Goal: Task Accomplishment & Management: Use online tool/utility

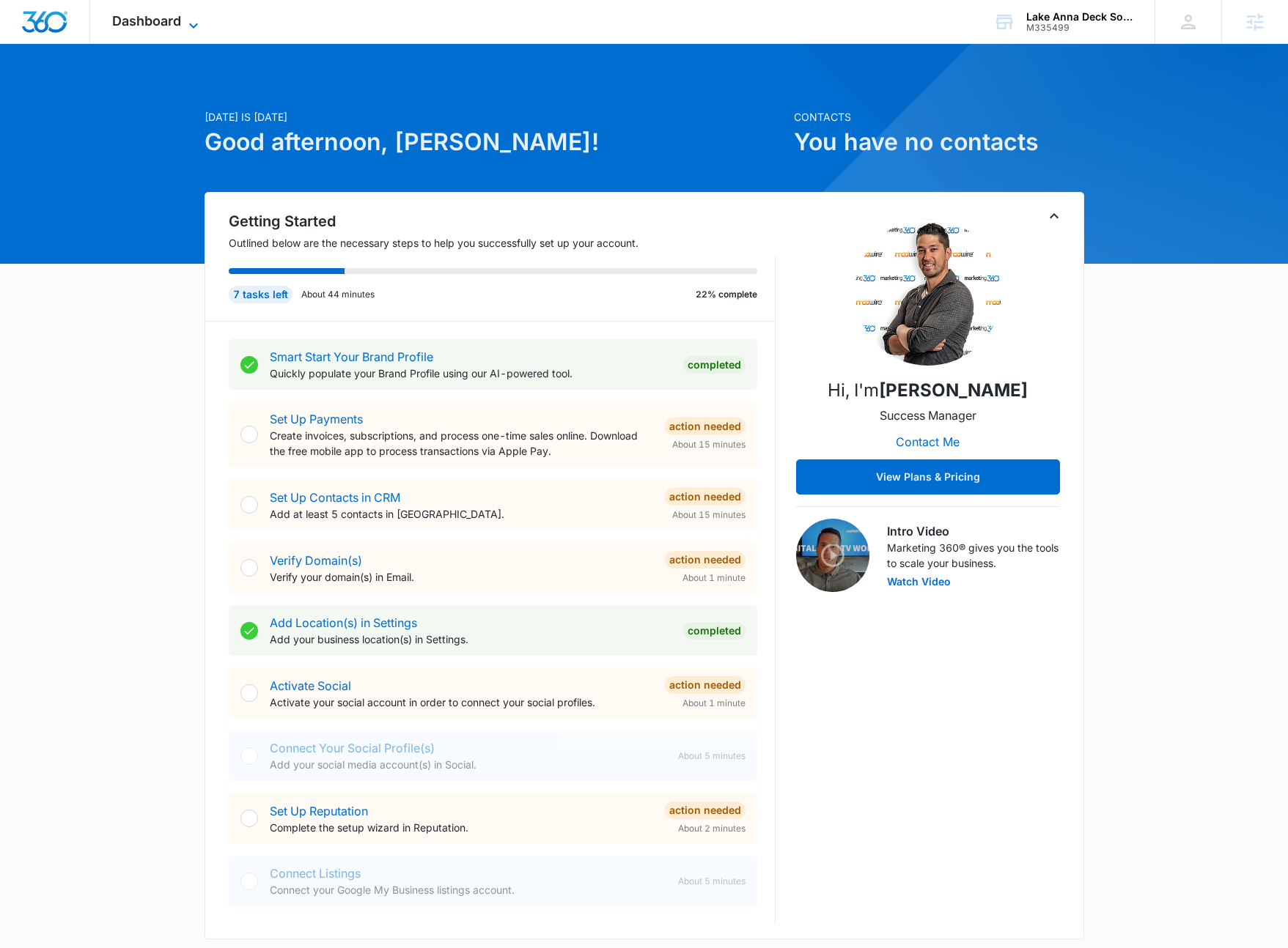
click at [179, 23] on span "Dashboard" at bounding box center [147, 21] width 69 height 15
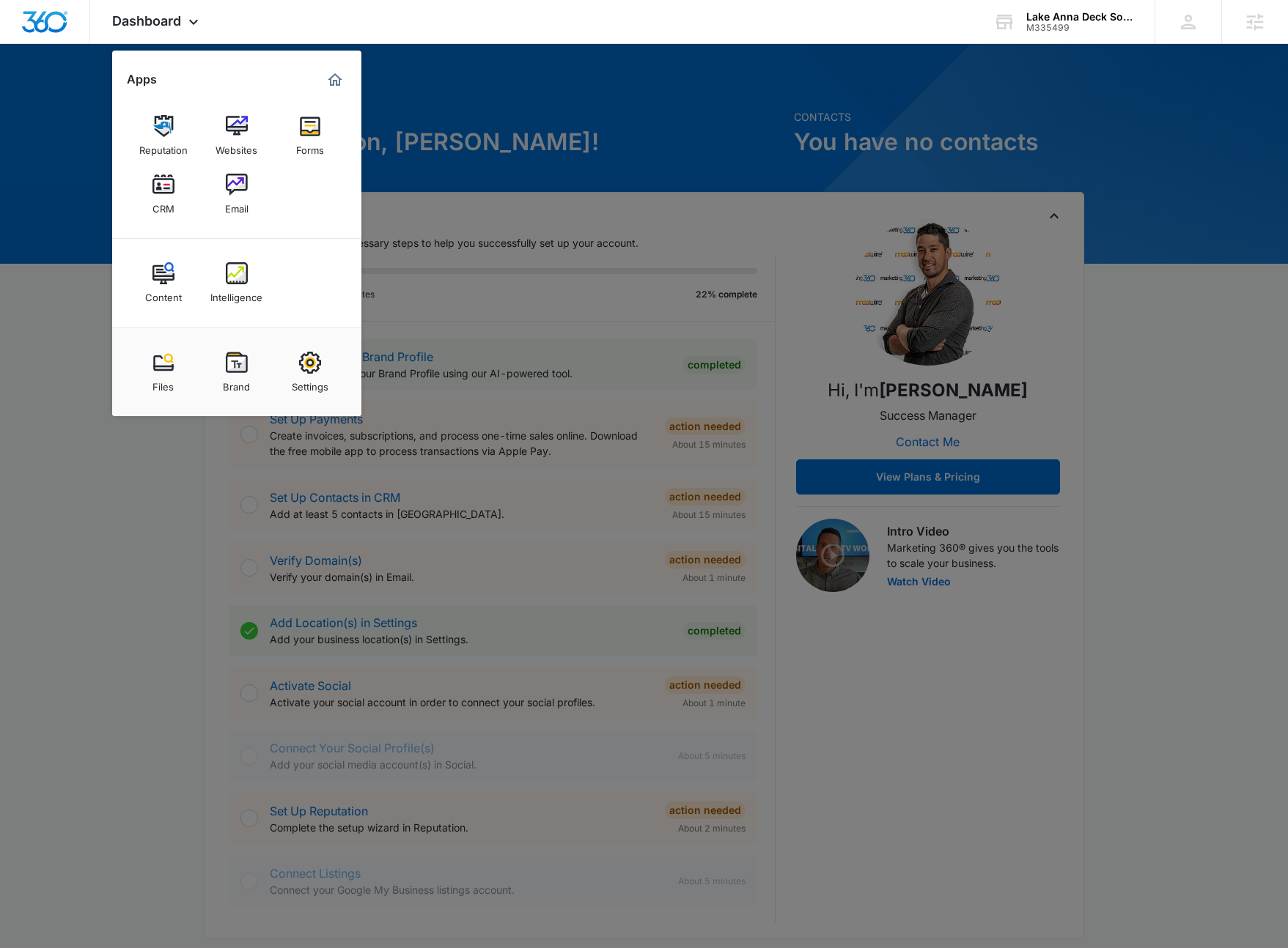
click at [302, 127] on img at bounding box center [310, 126] width 22 height 22
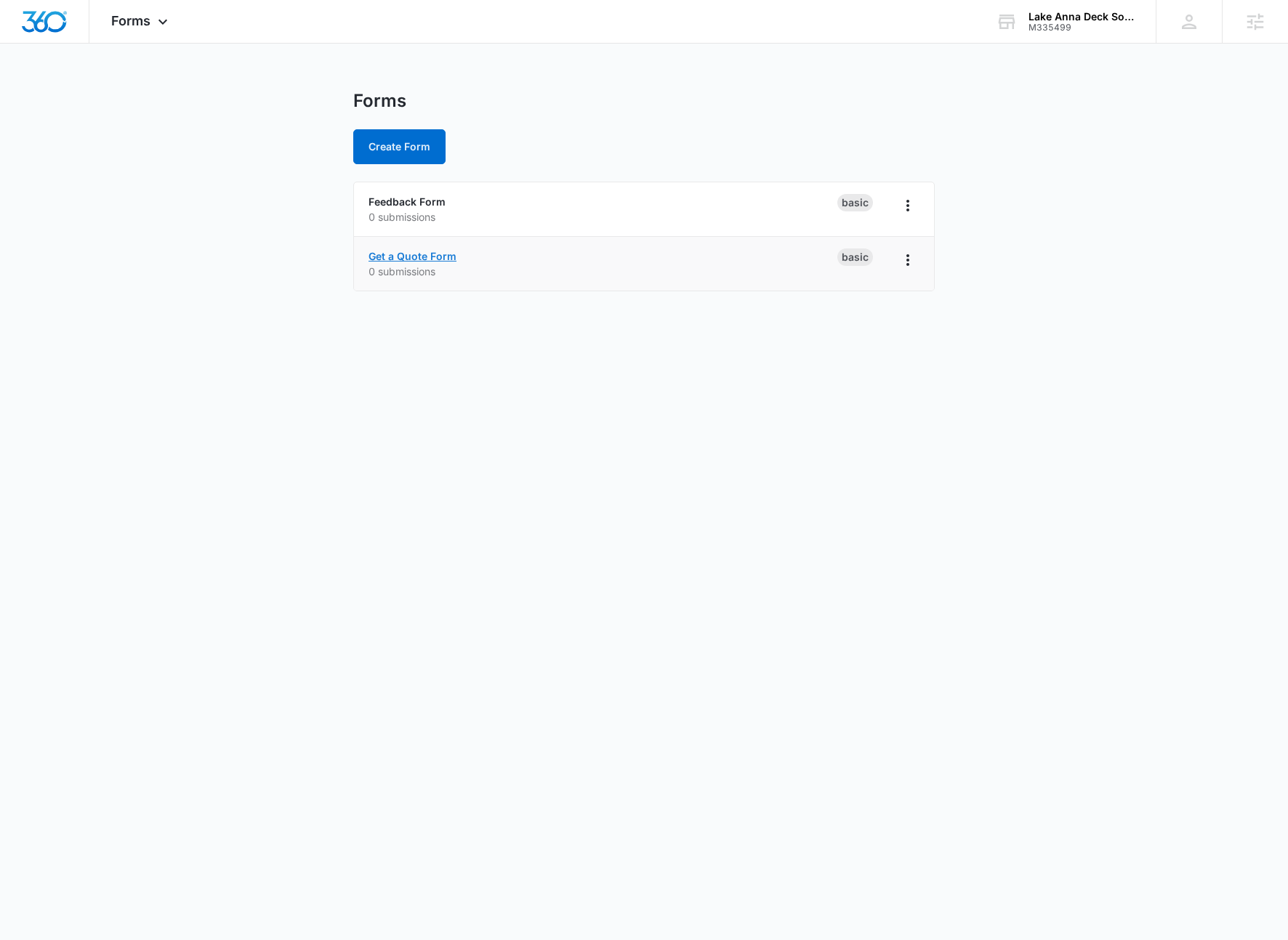
click at [409, 259] on link "Get a Quote Form" at bounding box center [412, 256] width 88 height 12
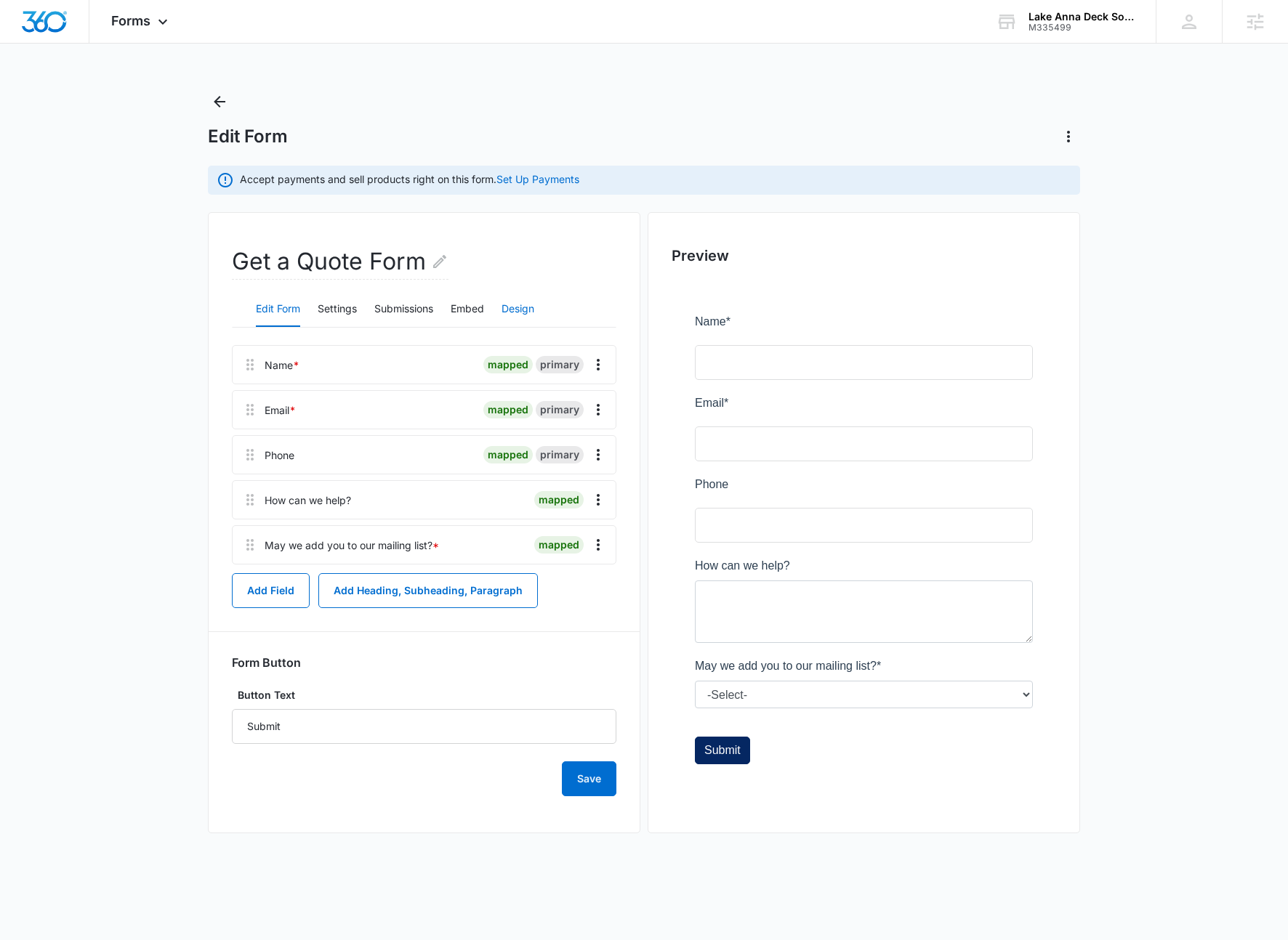
click at [514, 313] on button "Design" at bounding box center [517, 310] width 32 height 35
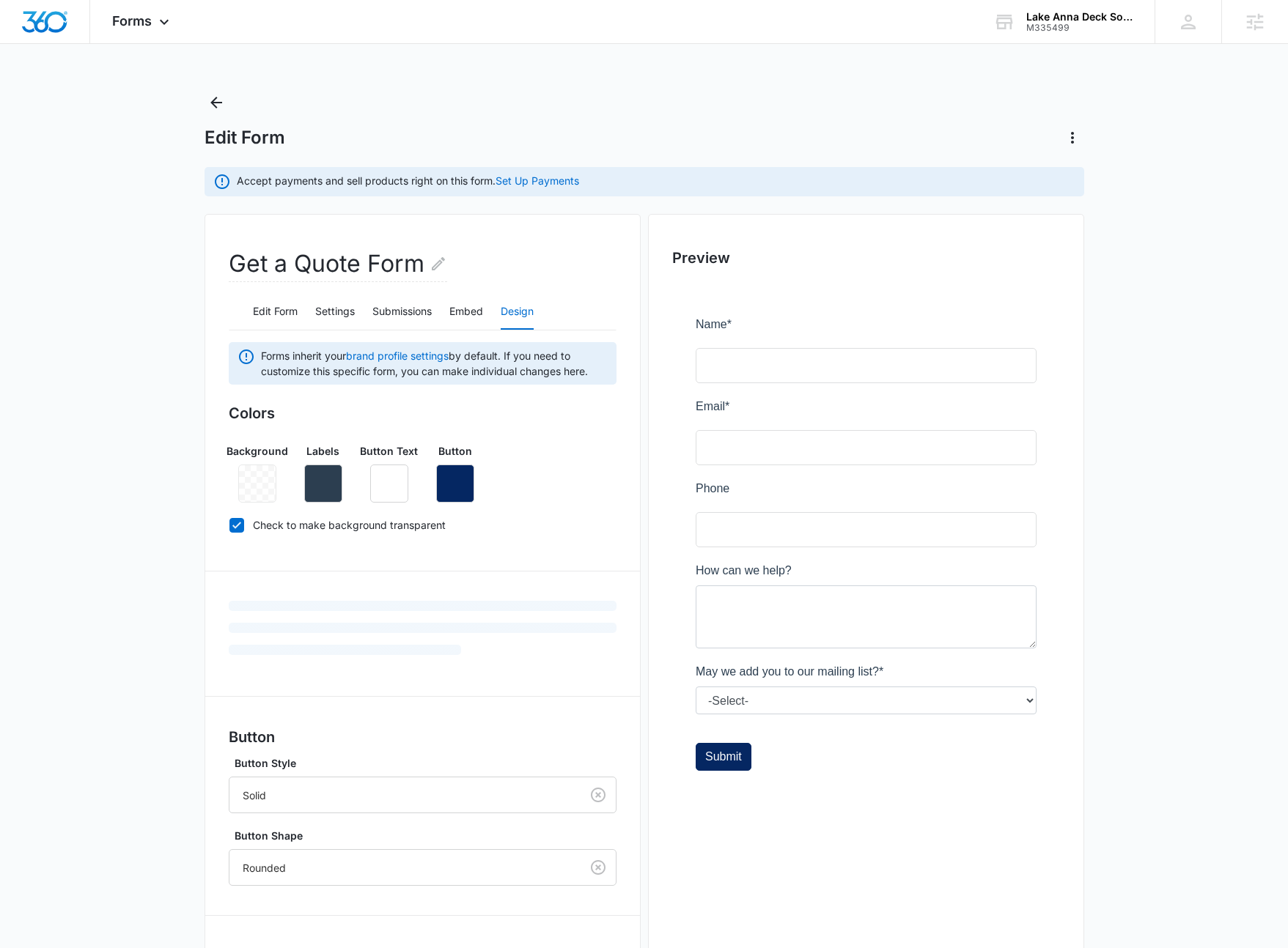
scroll to position [148, 0]
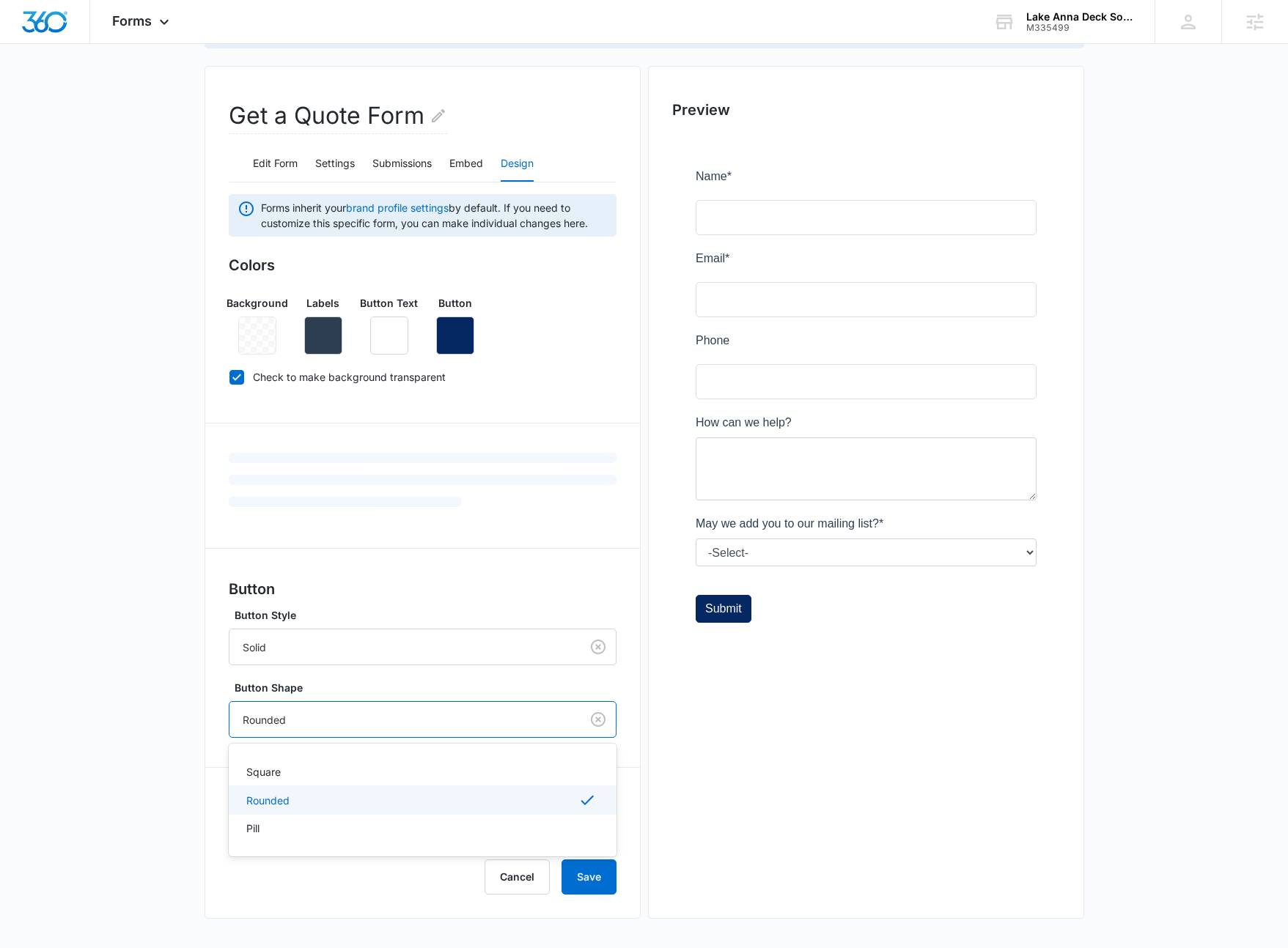
click at [398, 721] on div at bounding box center [402, 720] width 319 height 18
click at [347, 774] on div "Square" at bounding box center [421, 772] width 350 height 15
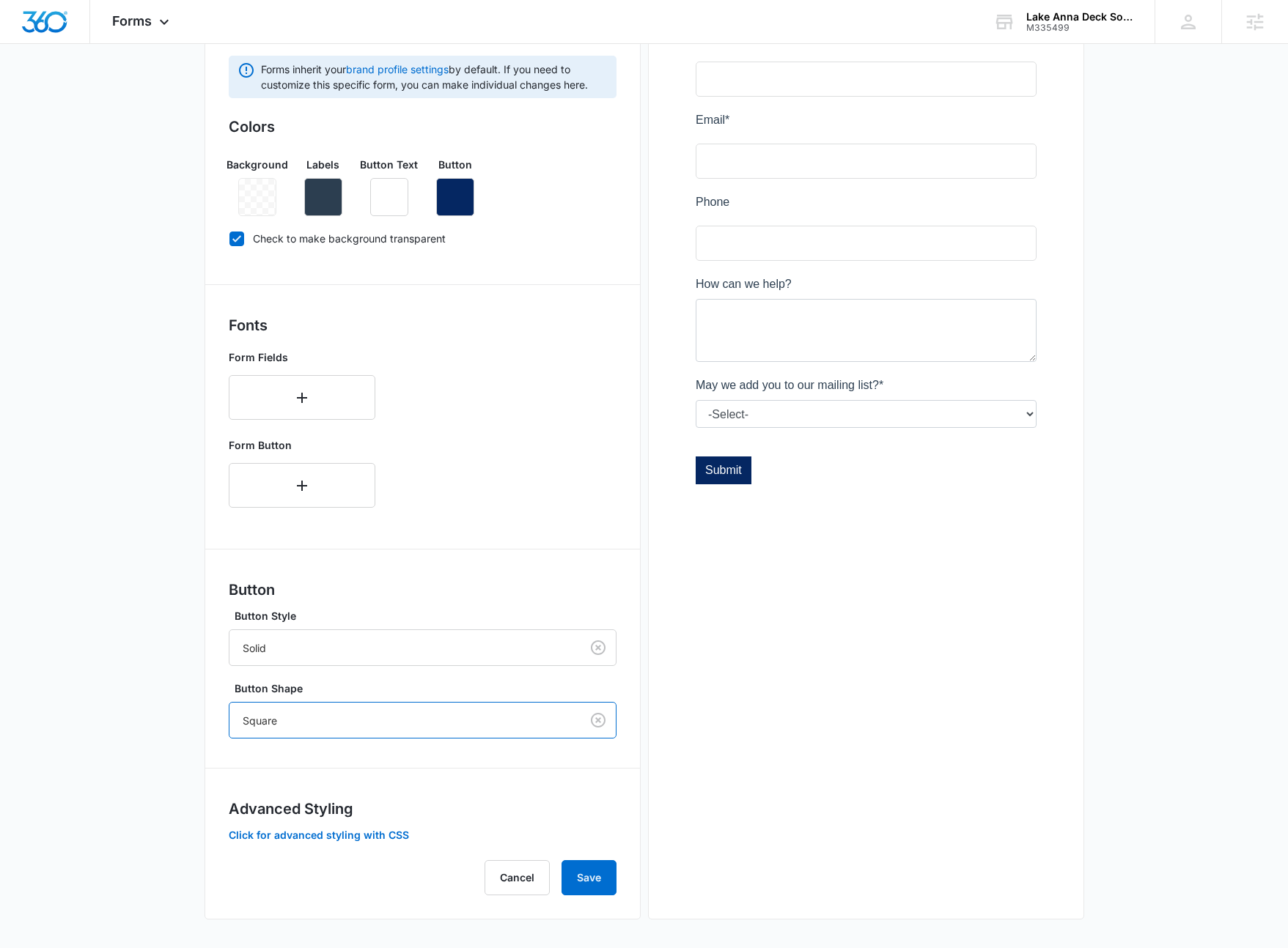
scroll to position [288, 0]
click at [594, 877] on button "Save" at bounding box center [589, 878] width 55 height 35
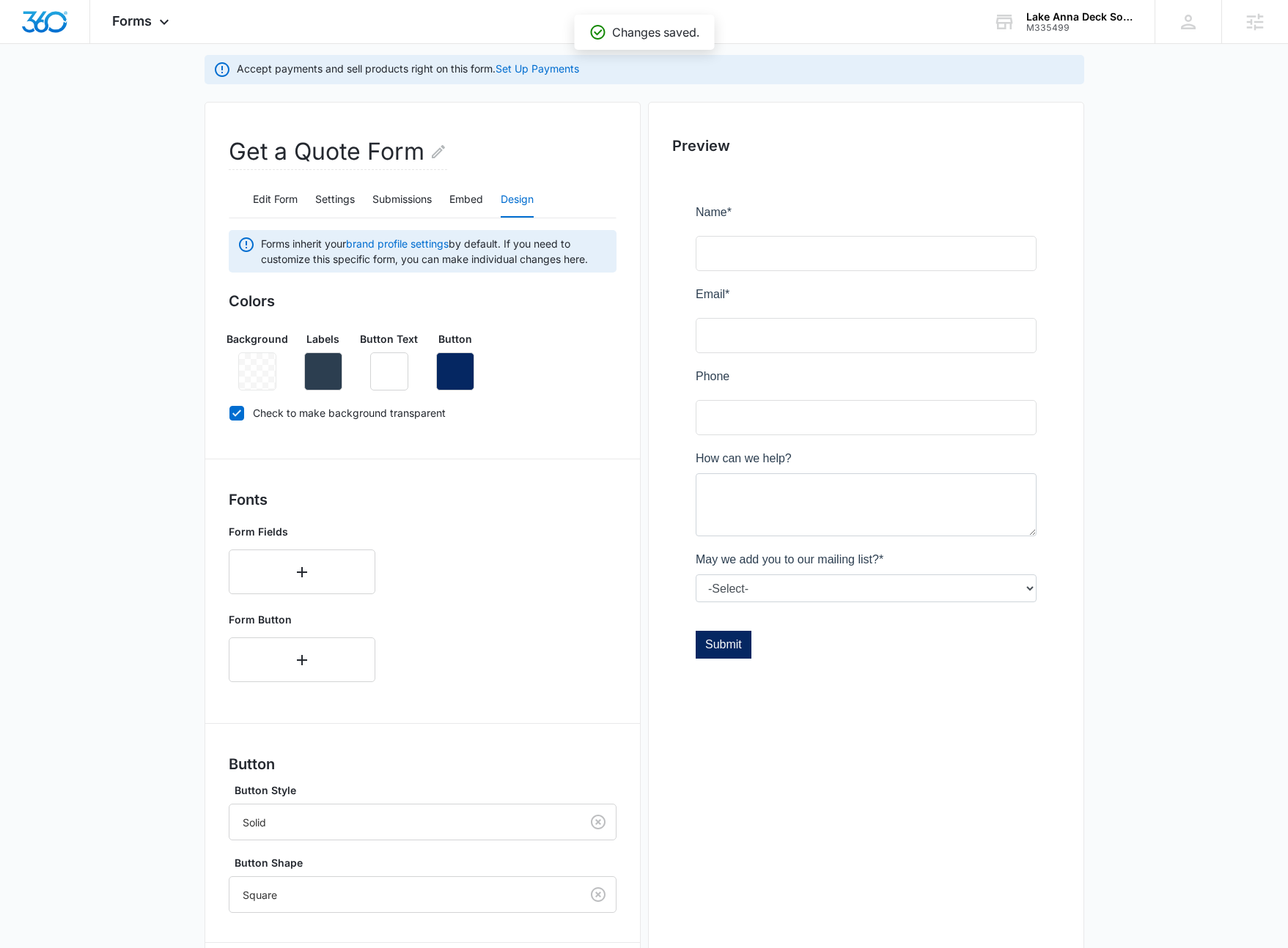
scroll to position [0, 0]
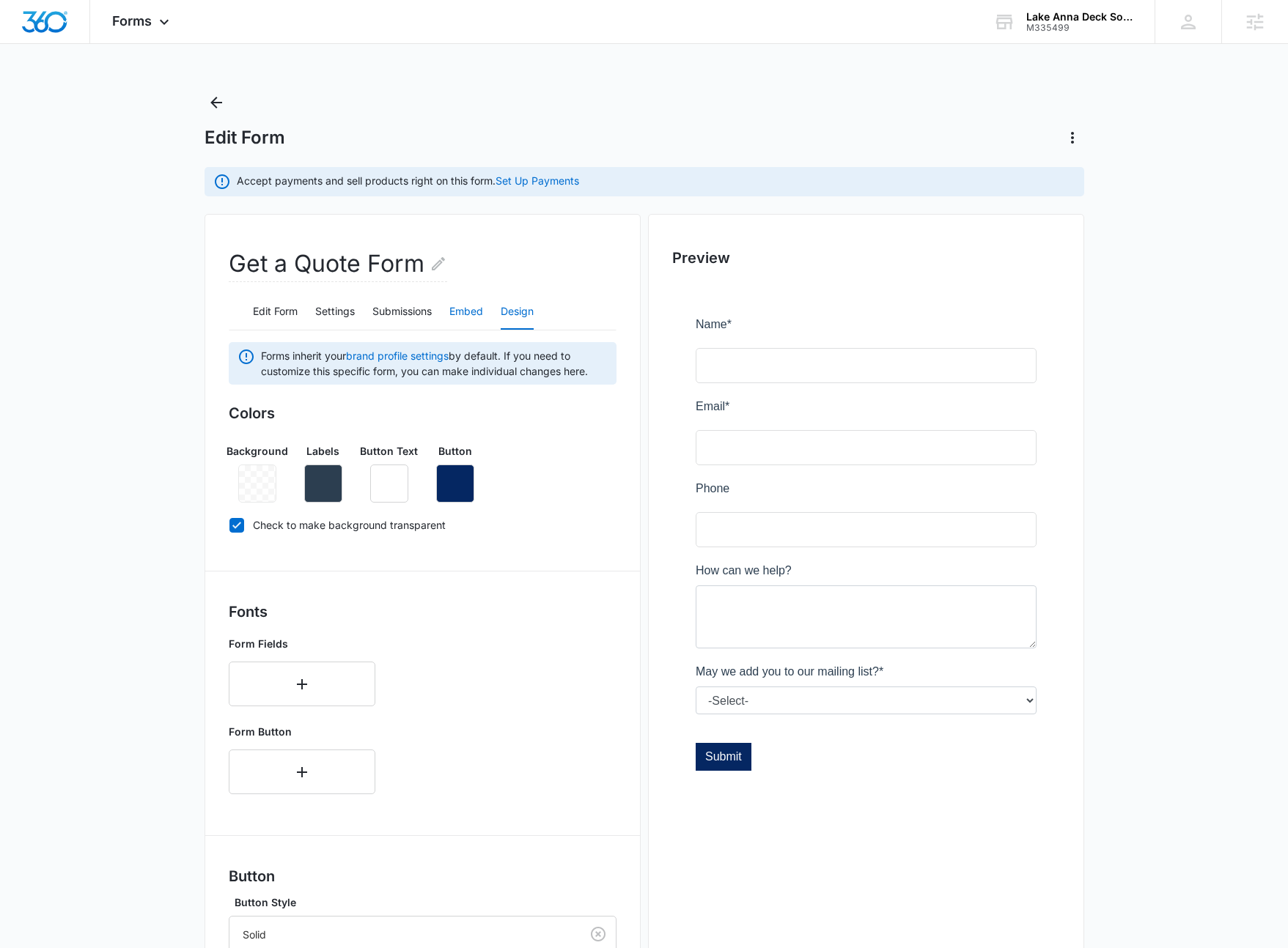
click at [475, 318] on button "Embed" at bounding box center [466, 313] width 34 height 35
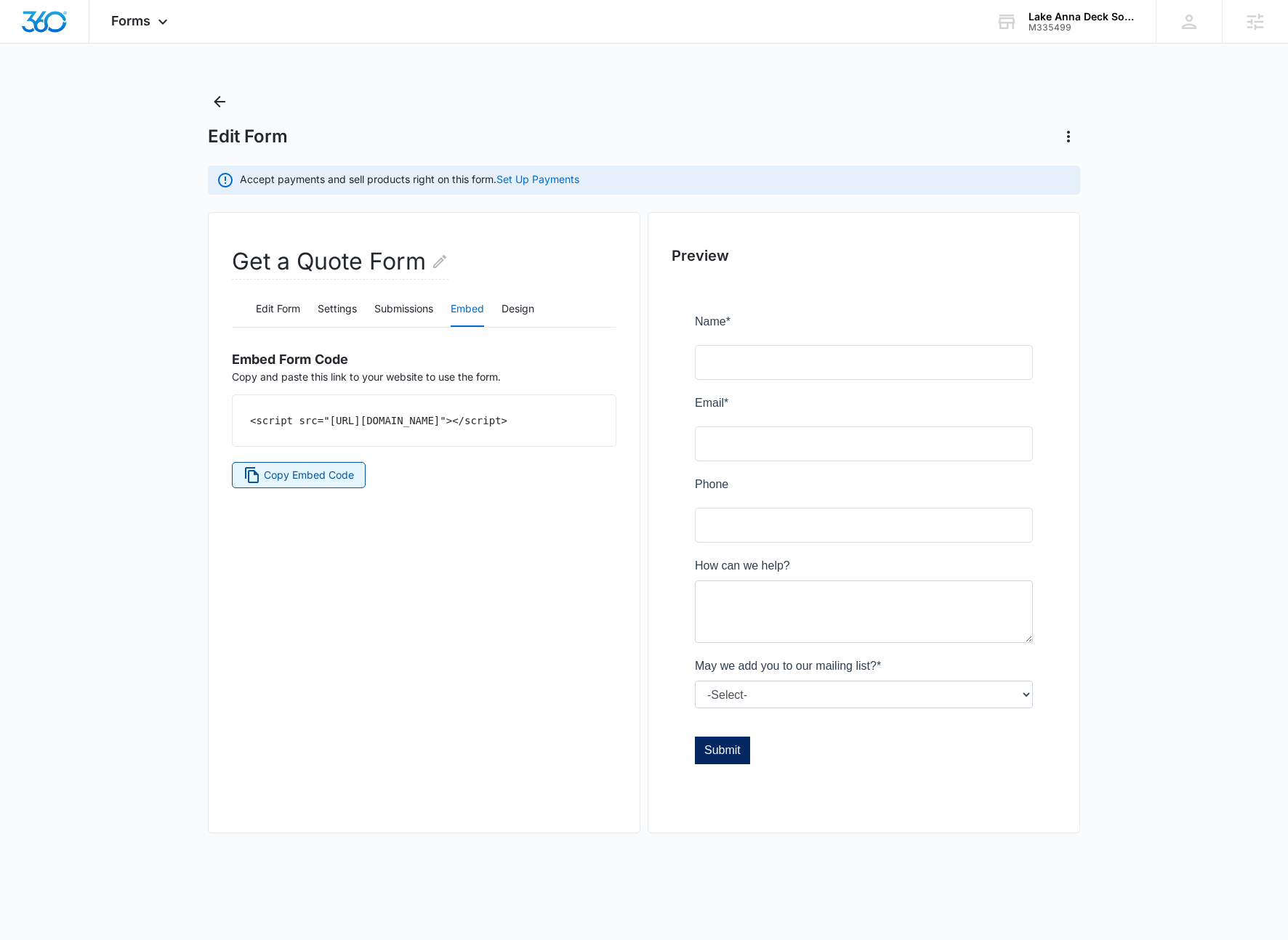
click at [318, 483] on span "Copy Embed Code" at bounding box center [308, 475] width 90 height 16
click at [516, 313] on button "Design" at bounding box center [517, 310] width 32 height 35
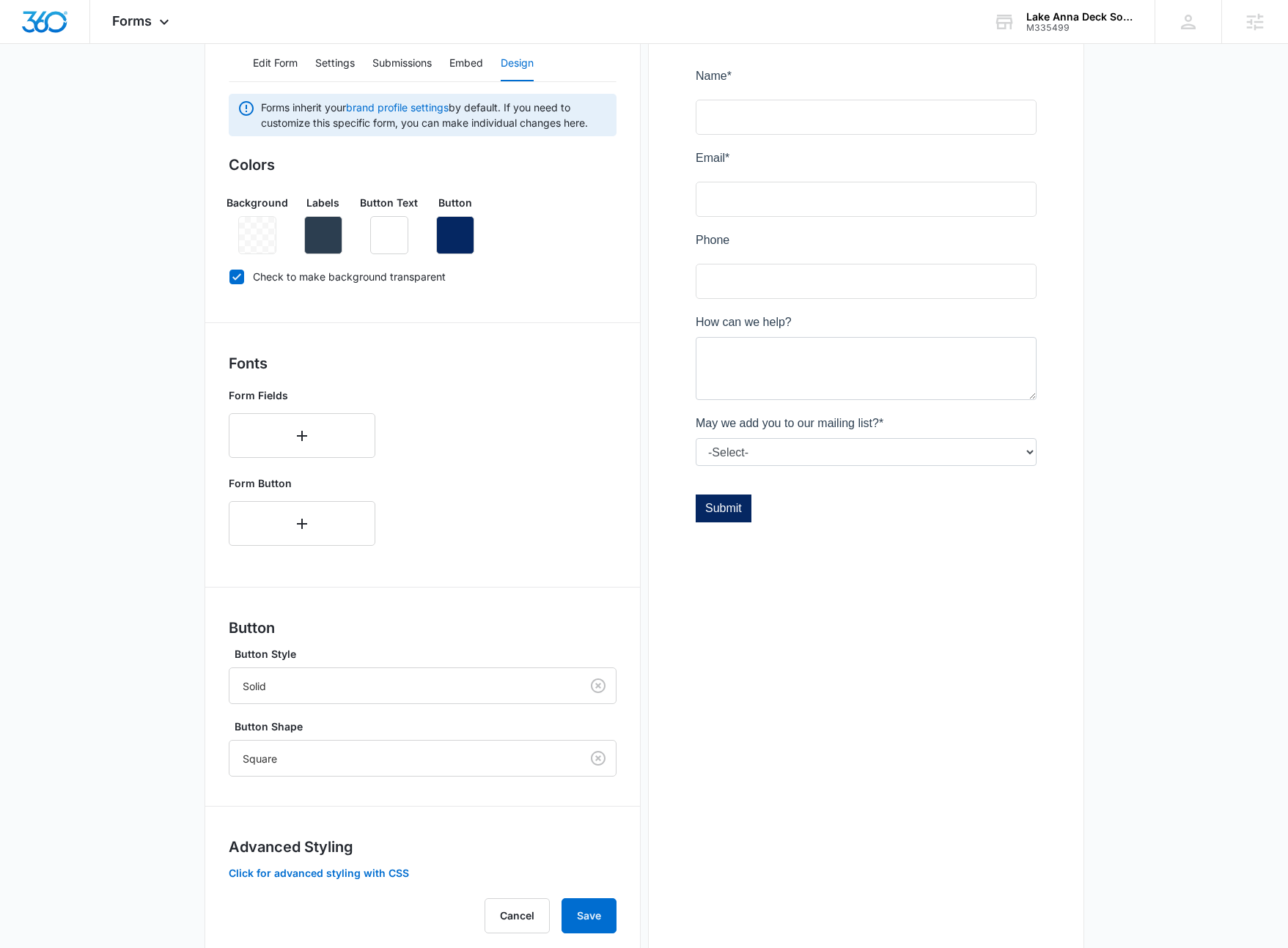
scroll to position [19, 0]
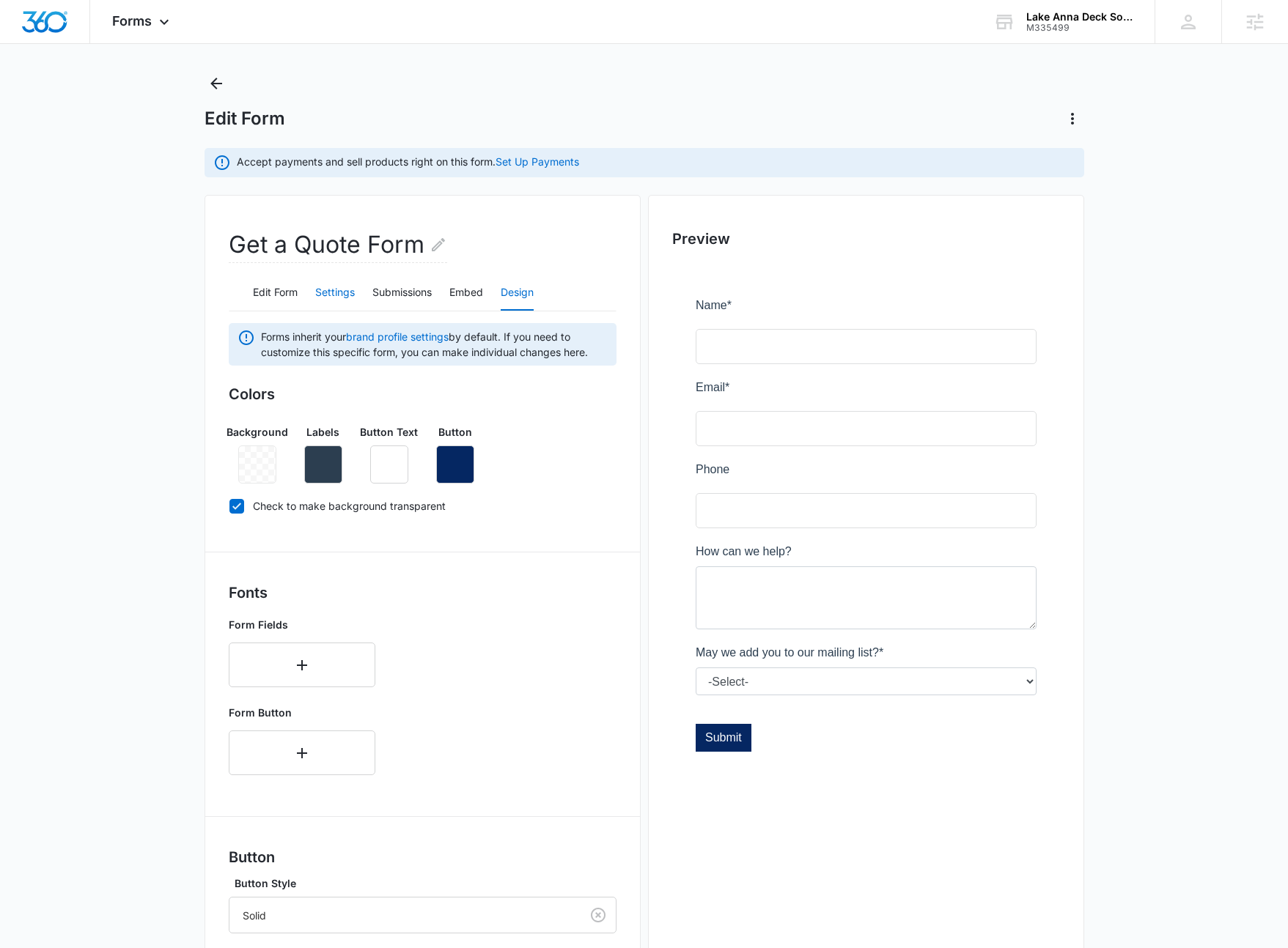
click at [347, 295] on button "Settings" at bounding box center [335, 293] width 39 height 35
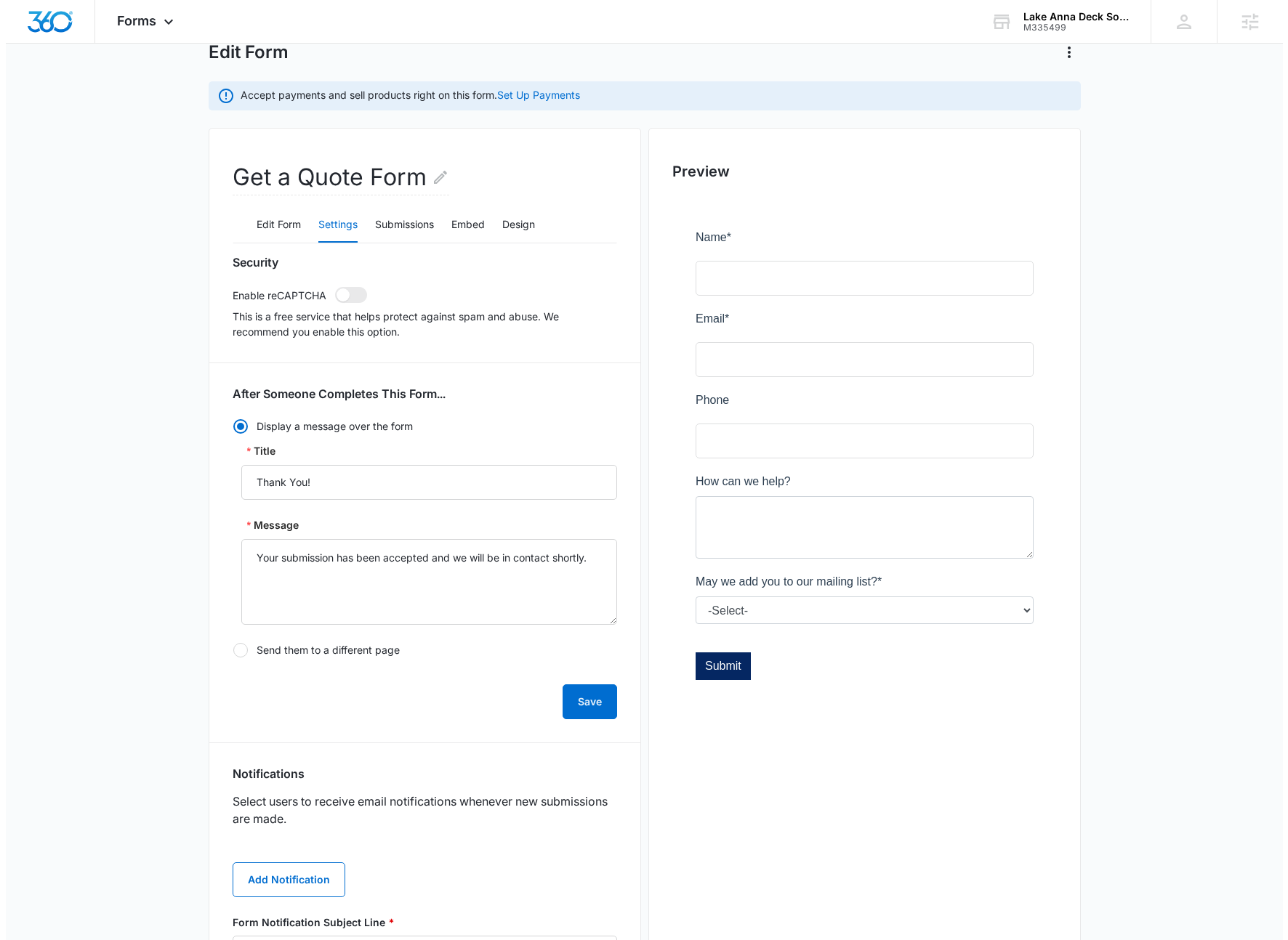
scroll to position [0, 0]
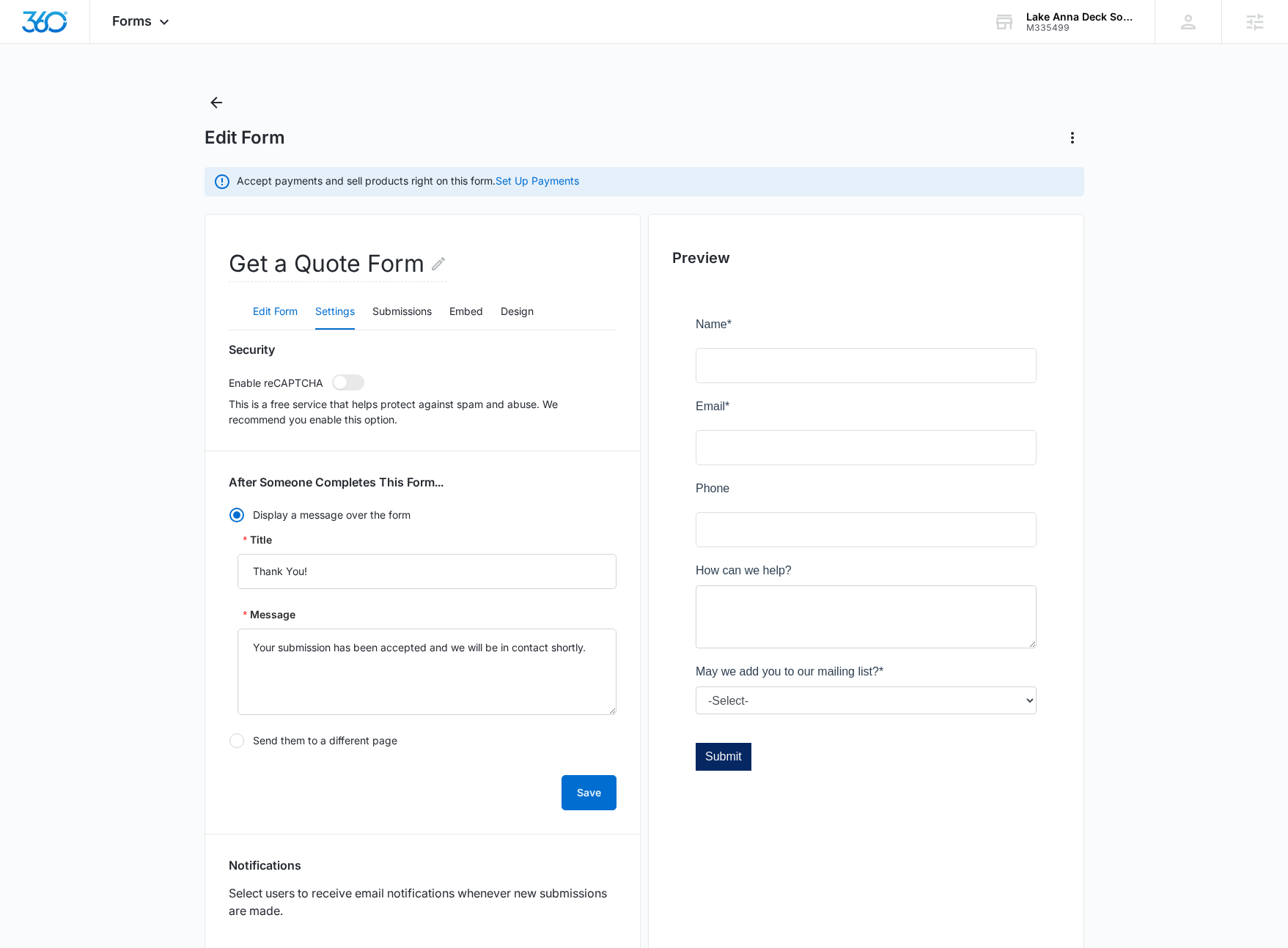
click at [283, 308] on button "Edit Form" at bounding box center [275, 313] width 44 height 35
